Goal: Book appointment/travel/reservation

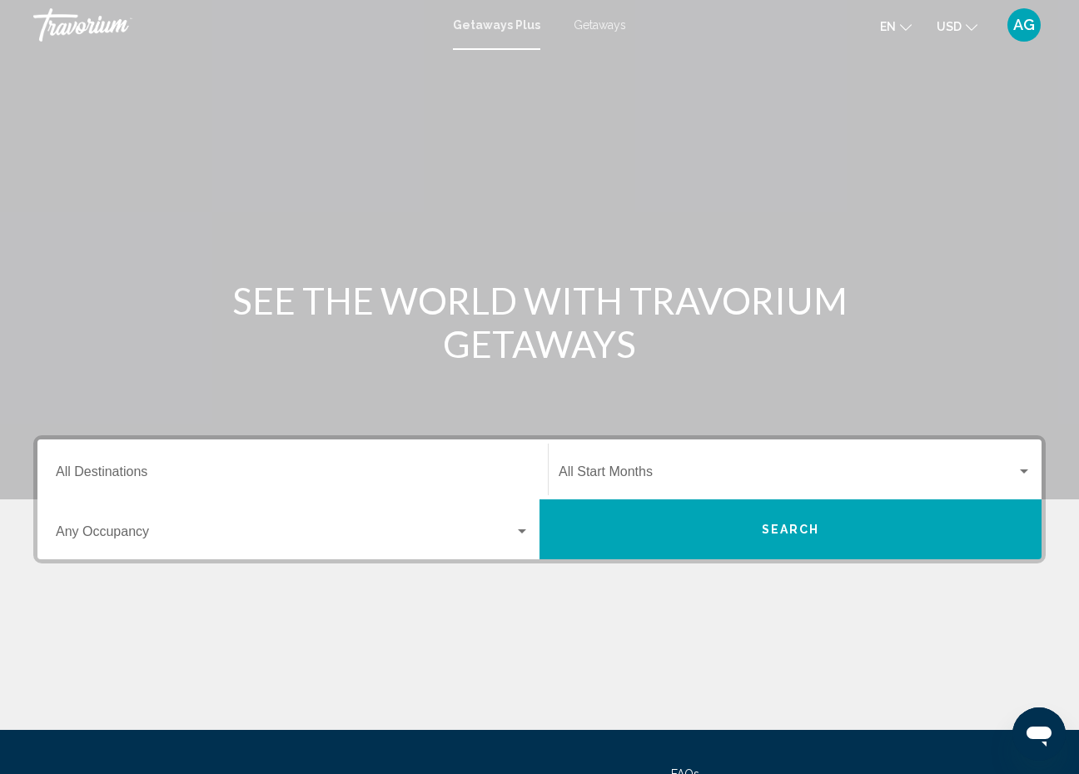
click at [137, 468] on input "Destination All Destinations" at bounding box center [293, 475] width 474 height 15
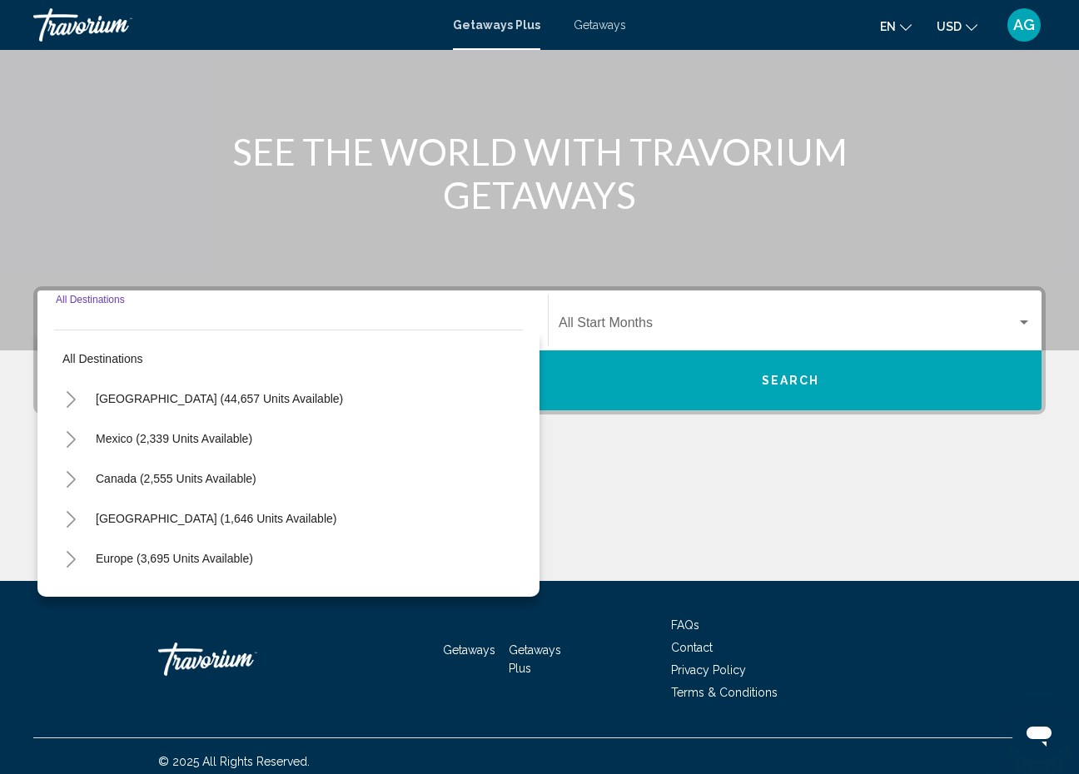
scroll to position [160, 0]
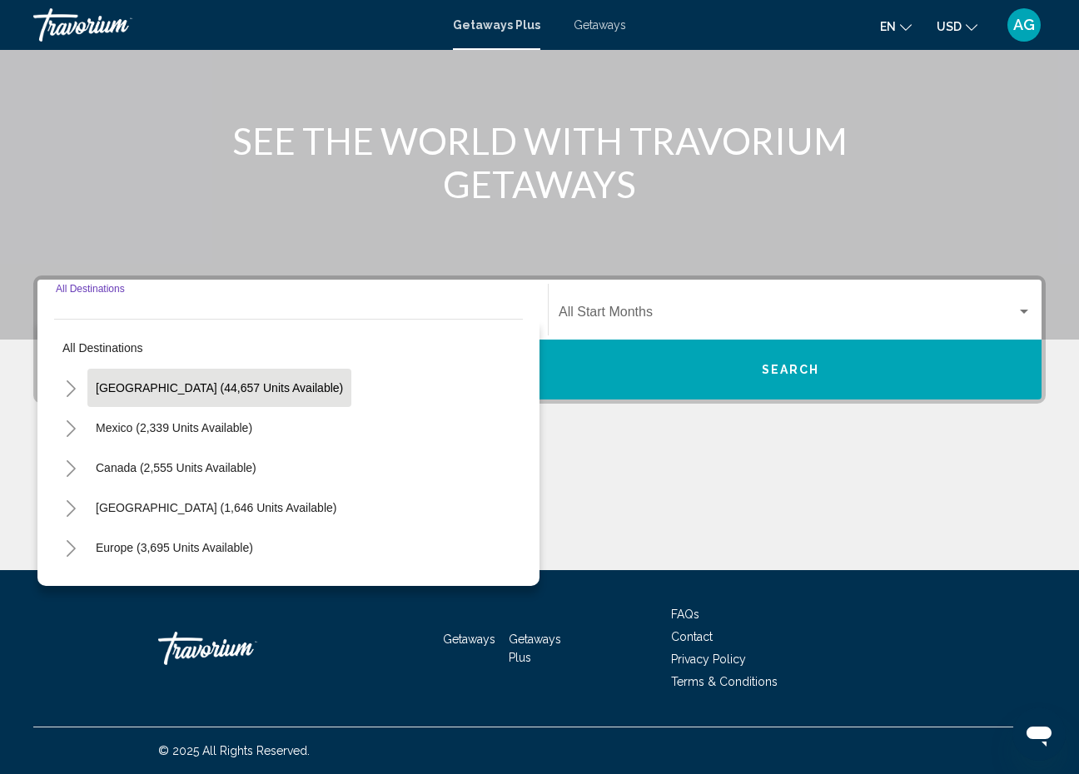
click at [196, 396] on button "[GEOGRAPHIC_DATA] (44,657 units available)" at bounding box center [219, 388] width 264 height 38
type input "**********"
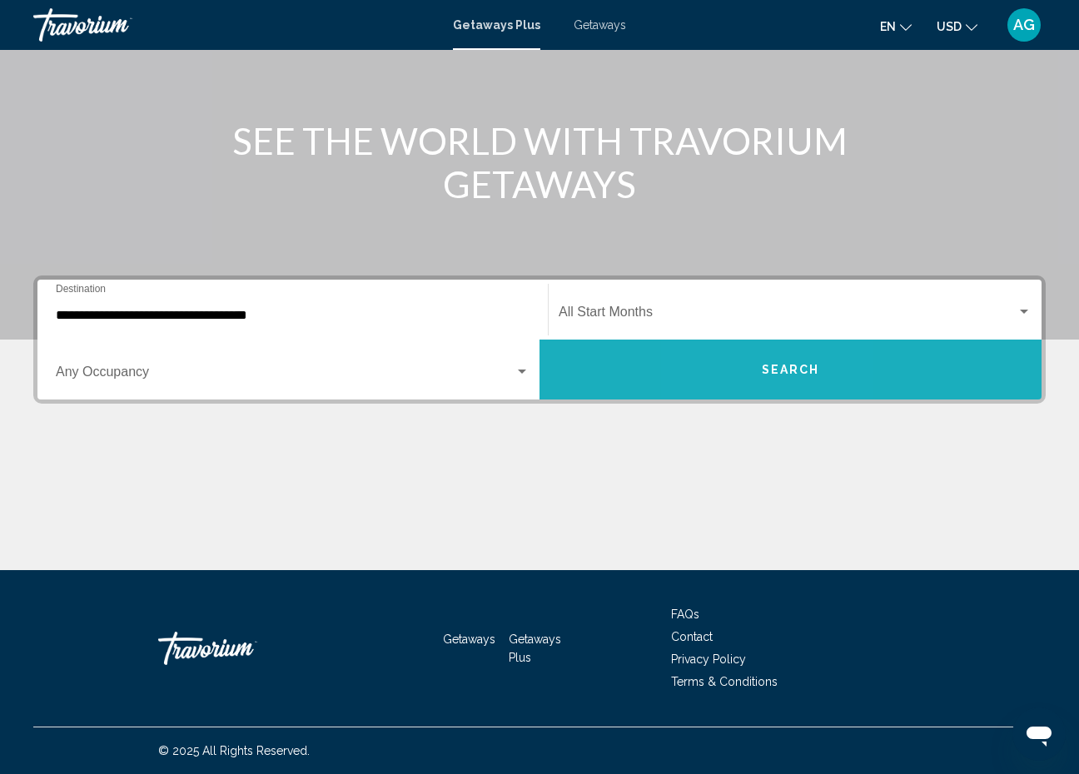
click at [746, 370] on button "Search" at bounding box center [790, 370] width 502 height 60
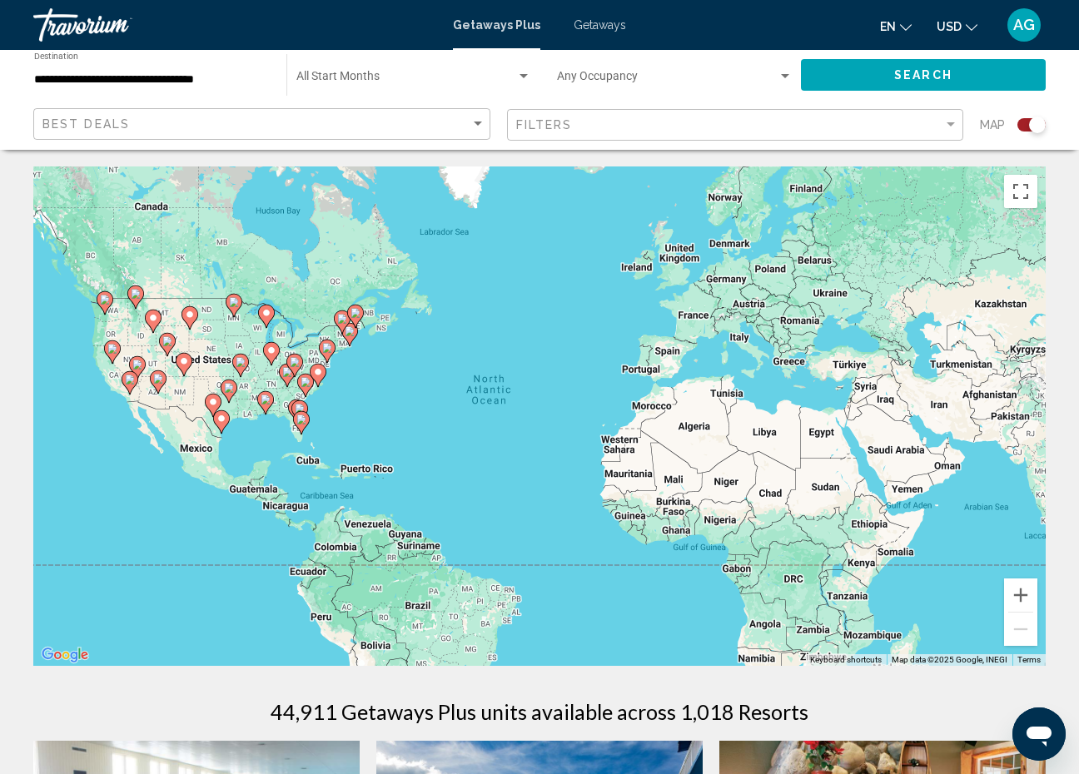
click at [353, 477] on div "To activate drag with keyboard, press Alt + Enter. Once in keyboard drag state,…" at bounding box center [539, 415] width 1012 height 499
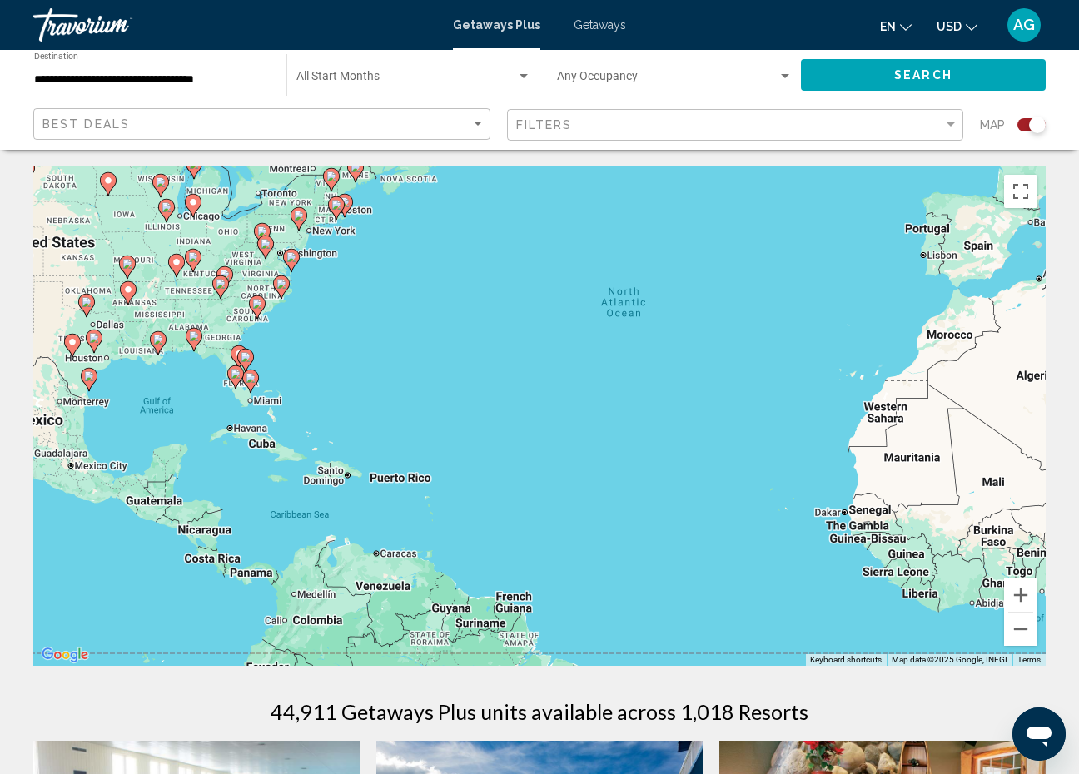
click at [387, 485] on div "To activate drag with keyboard, press Alt + Enter. Once in keyboard drag state,…" at bounding box center [539, 415] width 1012 height 499
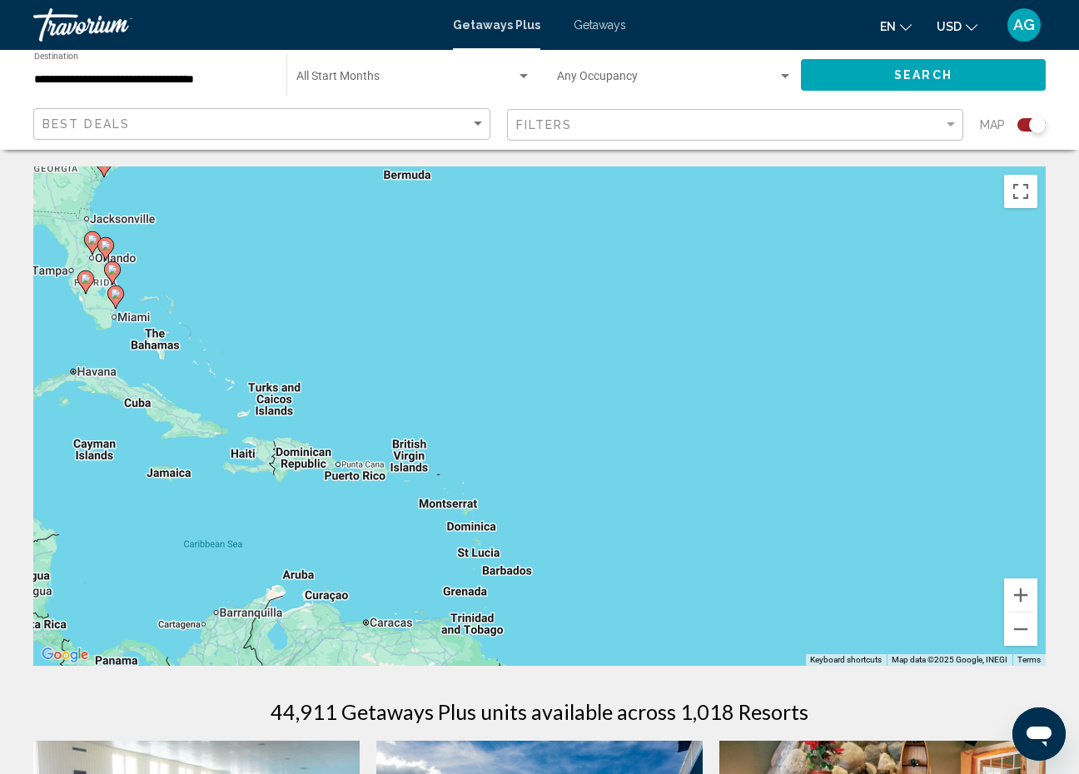
click at [373, 480] on div "To activate drag with keyboard, press Alt + Enter. Once in keyboard drag state,…" at bounding box center [539, 415] width 1012 height 499
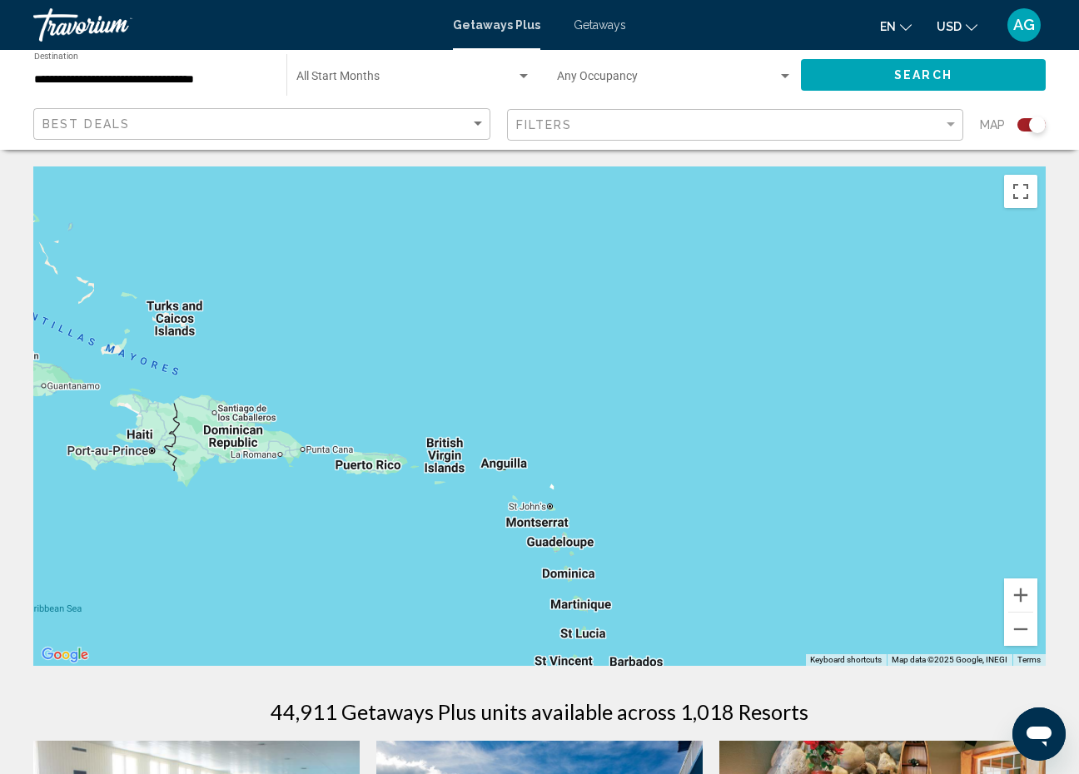
click at [373, 480] on div "To activate drag with keyboard, press Alt + Enter. Once in keyboard drag state,…" at bounding box center [539, 415] width 1012 height 499
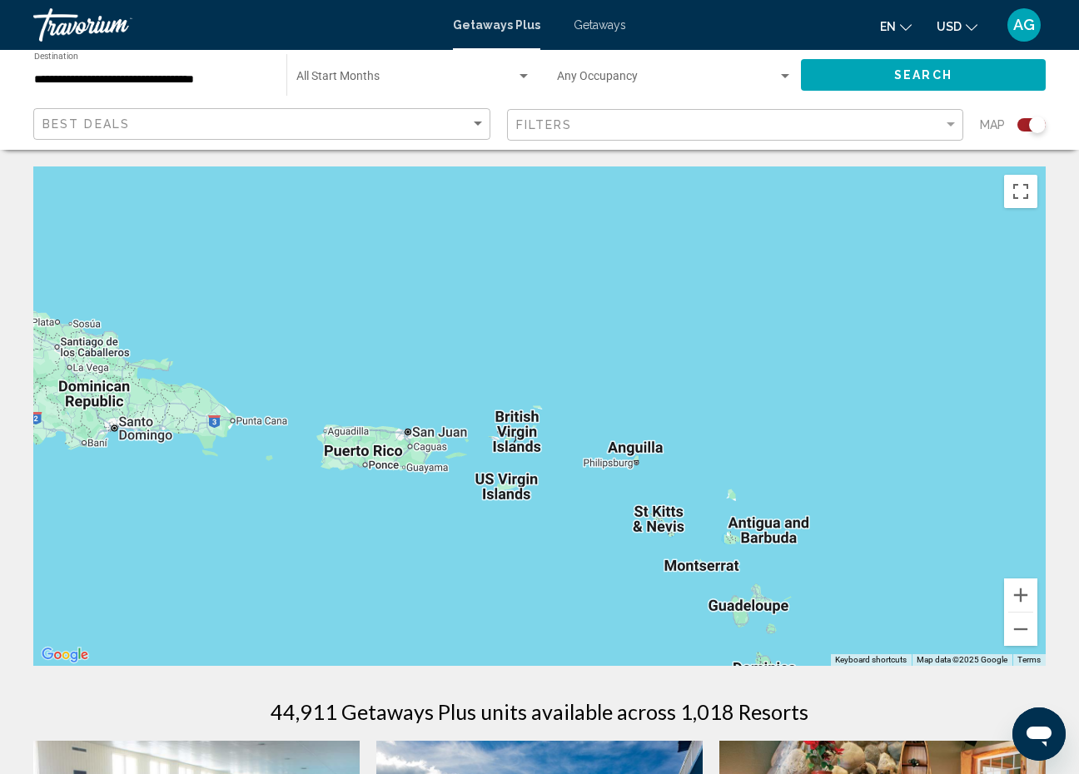
click at [373, 480] on div "Main content" at bounding box center [539, 415] width 1012 height 499
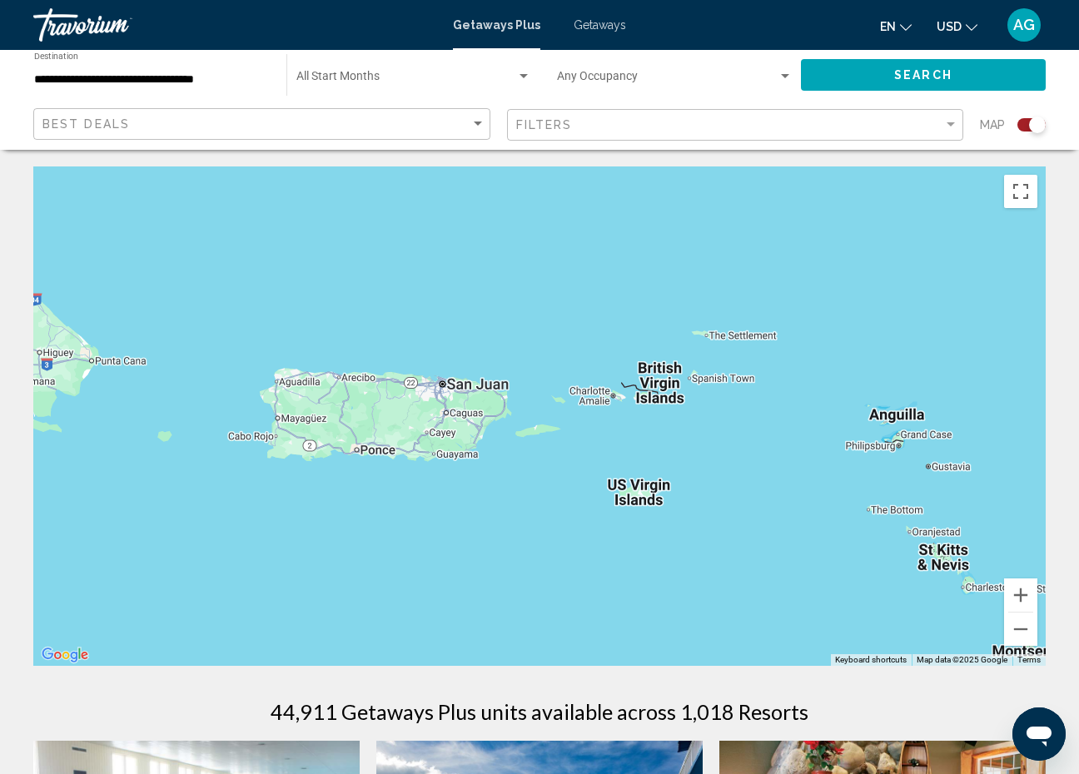
click at [376, 415] on div "Main content" at bounding box center [539, 415] width 1012 height 499
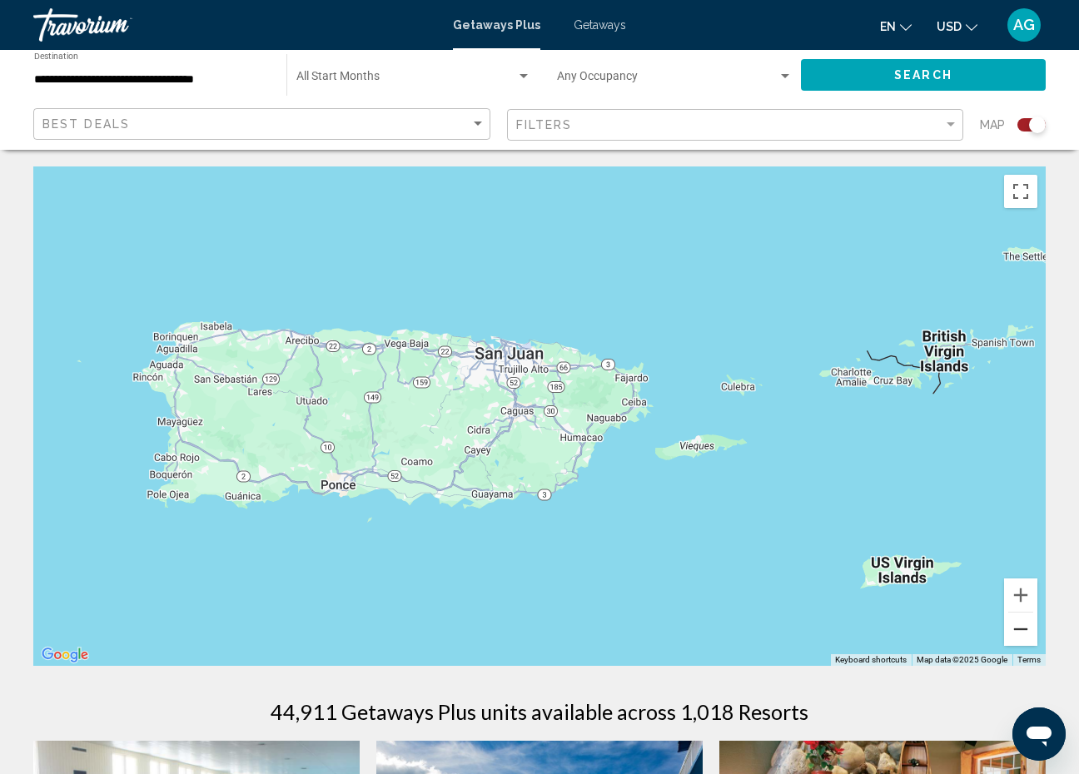
click at [1012, 616] on button "Zoom out" at bounding box center [1020, 629] width 33 height 33
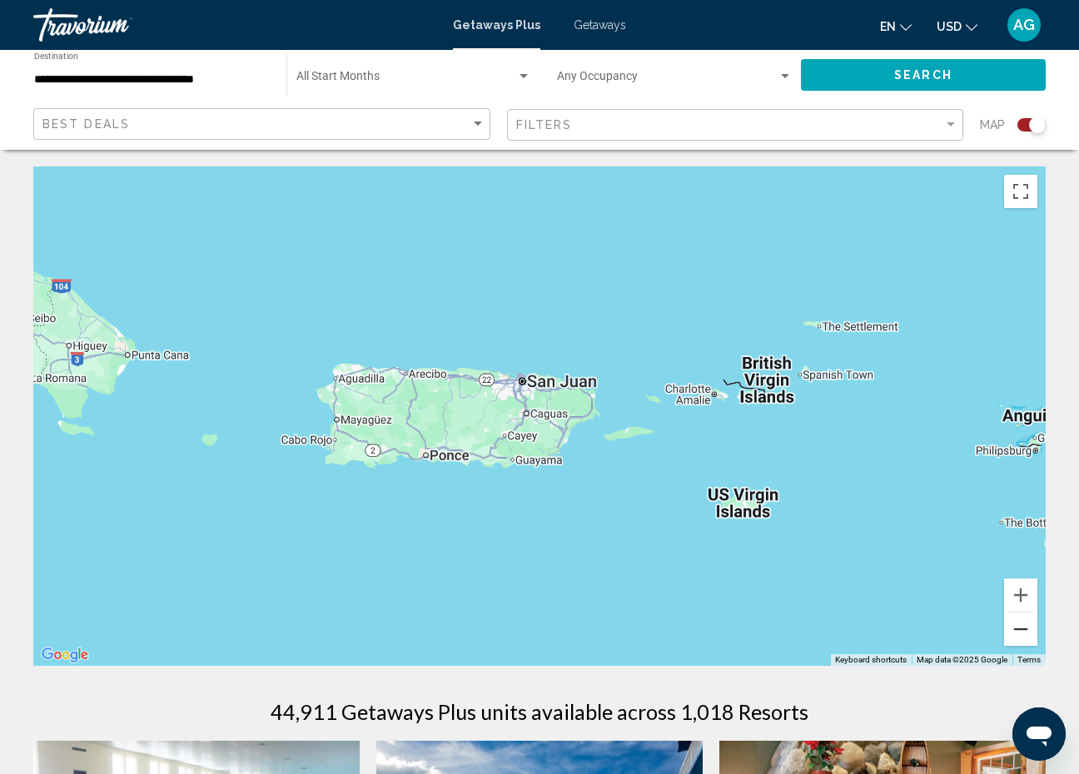
click at [1012, 616] on button "Zoom out" at bounding box center [1020, 629] width 33 height 33
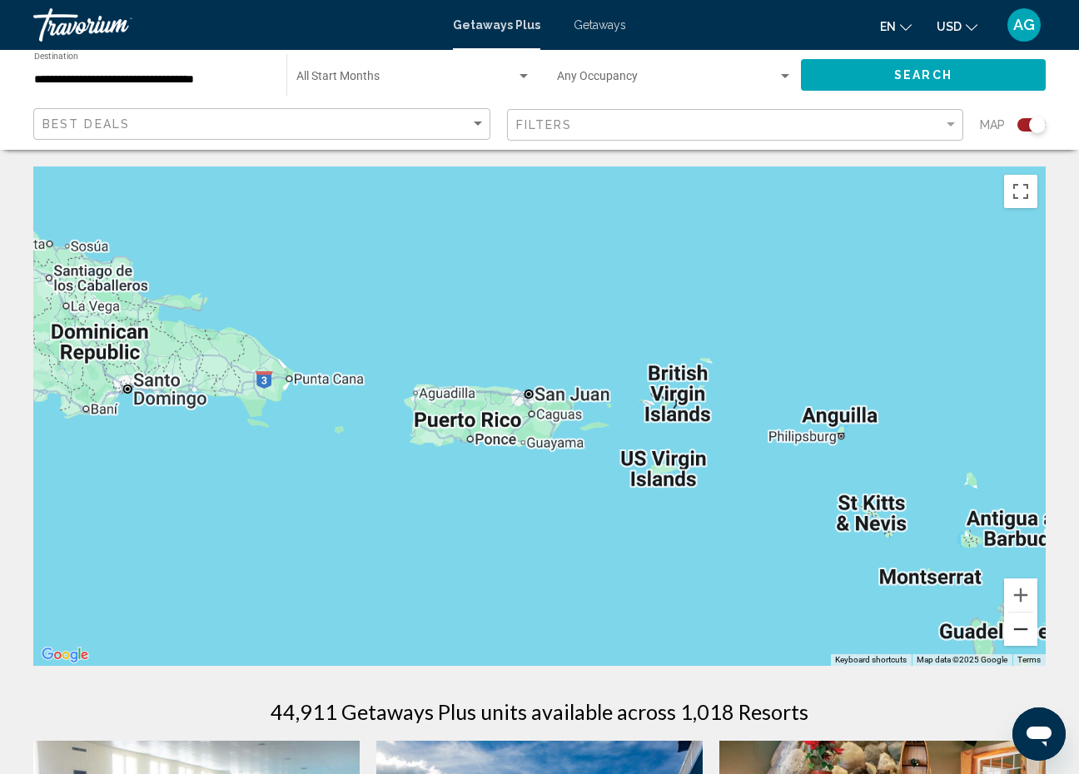
click at [1012, 616] on button "Zoom out" at bounding box center [1020, 629] width 33 height 33
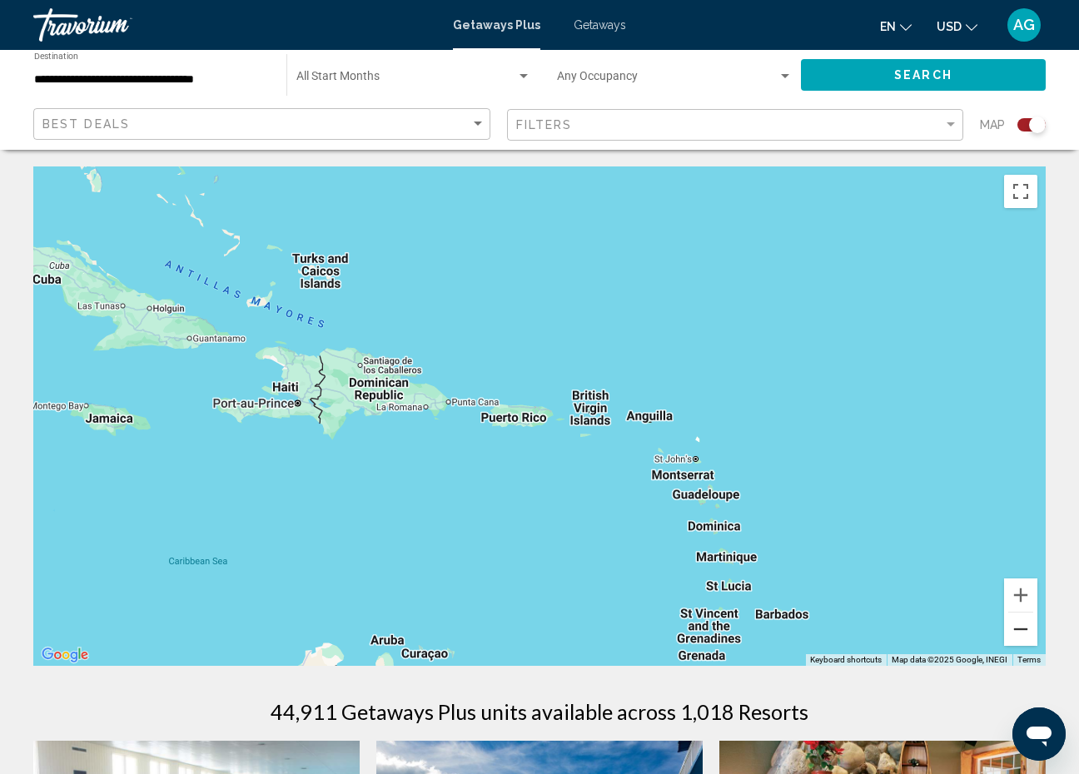
click at [1012, 617] on button "Zoom out" at bounding box center [1020, 629] width 33 height 33
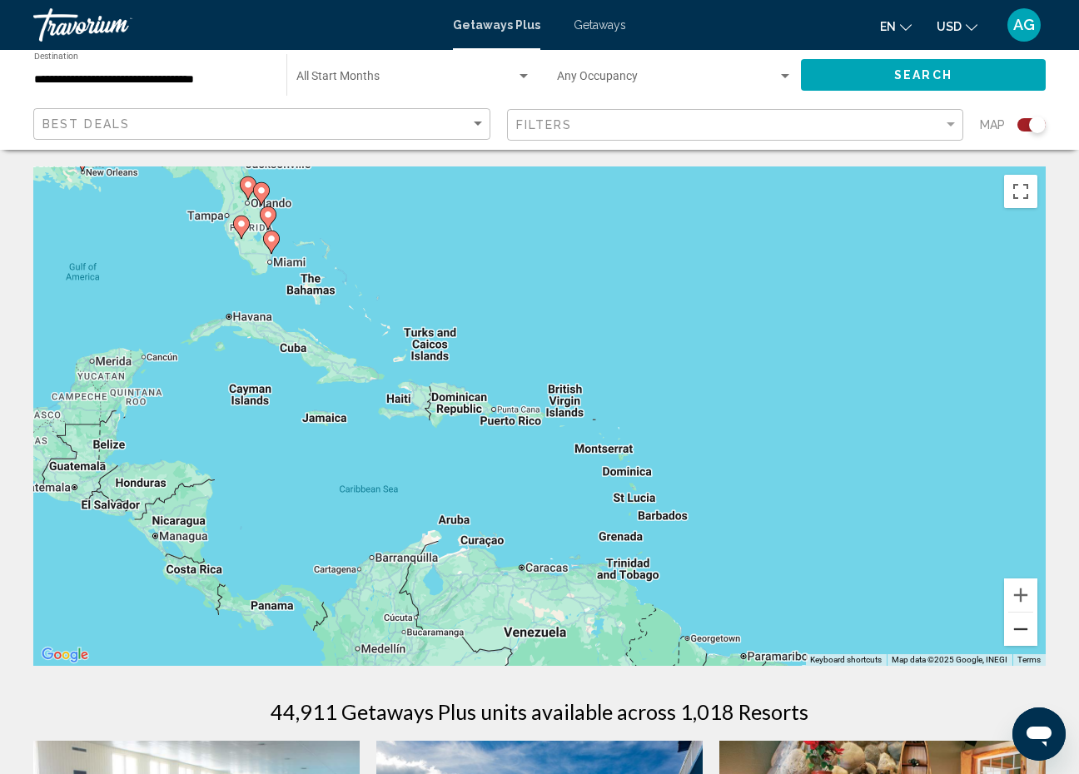
click at [1012, 618] on button "Zoom out" at bounding box center [1020, 629] width 33 height 33
